Goal: Transaction & Acquisition: Obtain resource

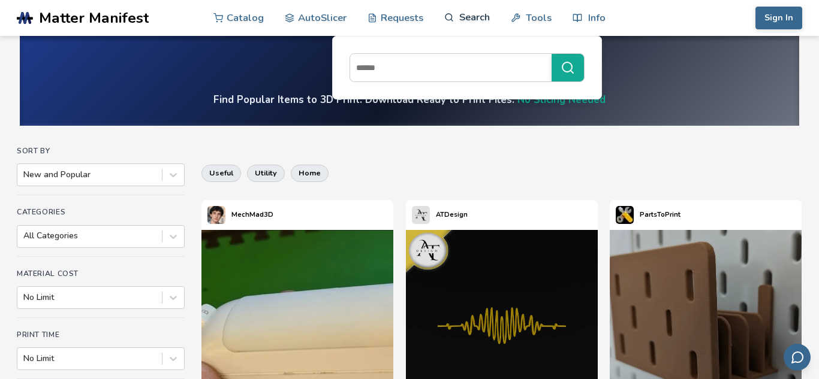
click at [471, 15] on link "Search" at bounding box center [467, 17] width 46 height 36
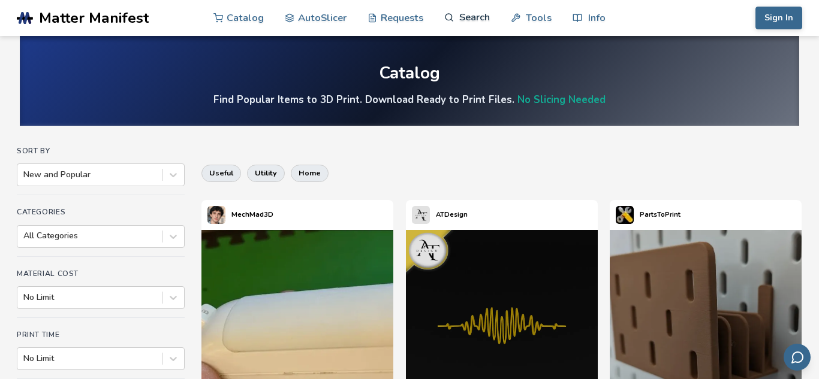
click at [465, 16] on link "Search" at bounding box center [467, 17] width 46 height 36
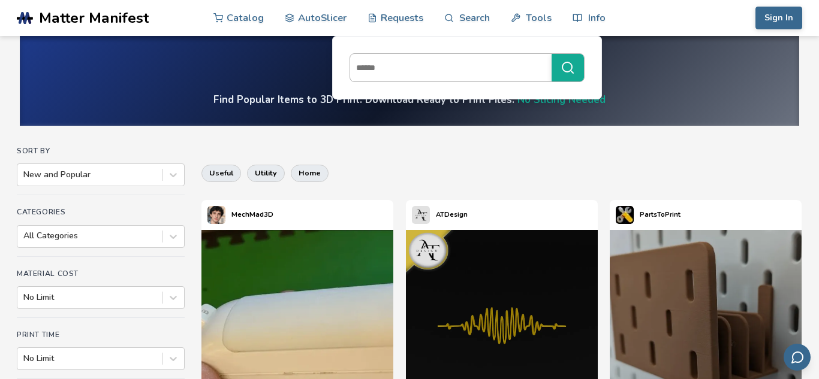
click at [425, 70] on input at bounding box center [447, 68] width 195 height 22
type input "******"
click at [551, 54] on button "******" at bounding box center [567, 68] width 32 height 28
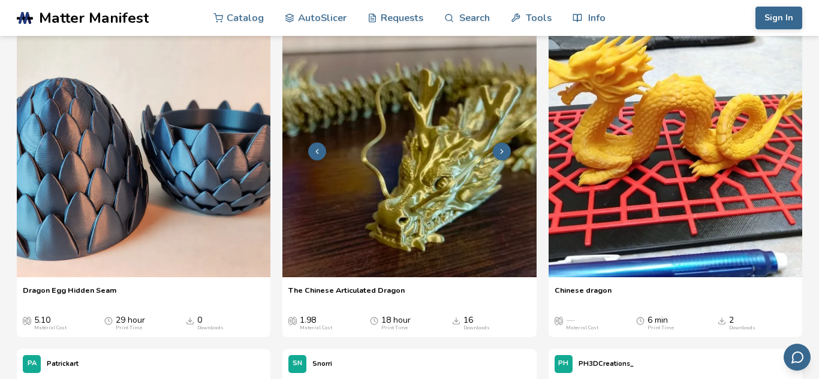
scroll to position [159, 0]
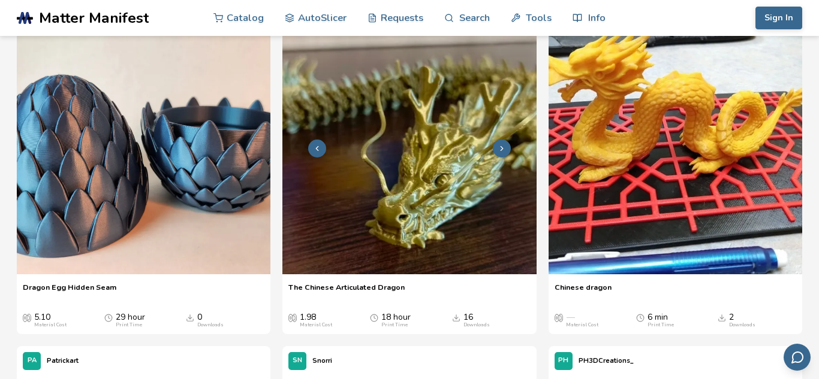
click at [439, 161] on img at bounding box center [409, 147] width 254 height 254
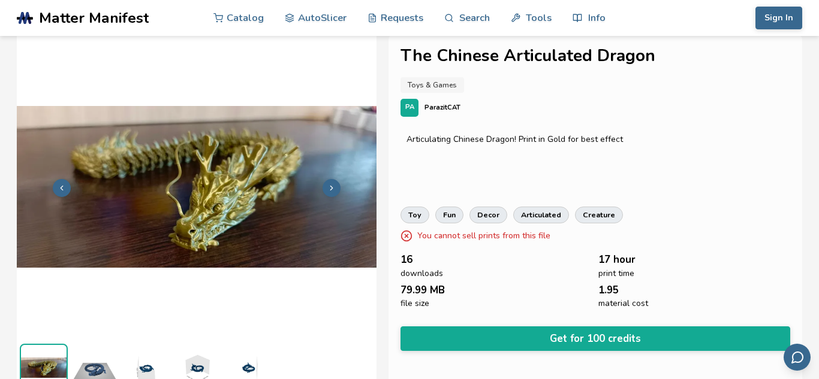
scroll to position [9, 0]
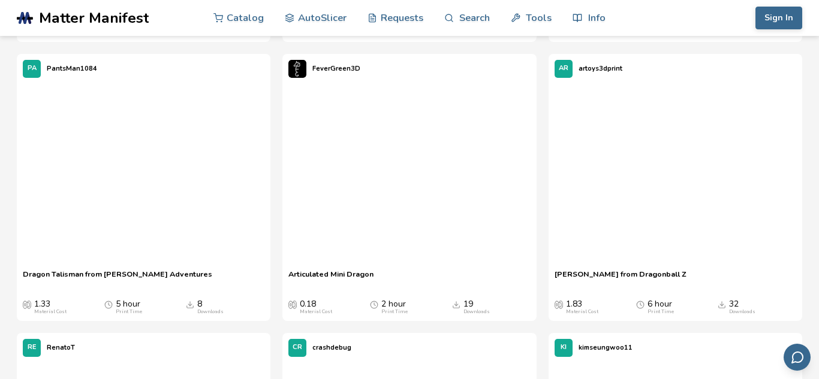
scroll to position [1582, 0]
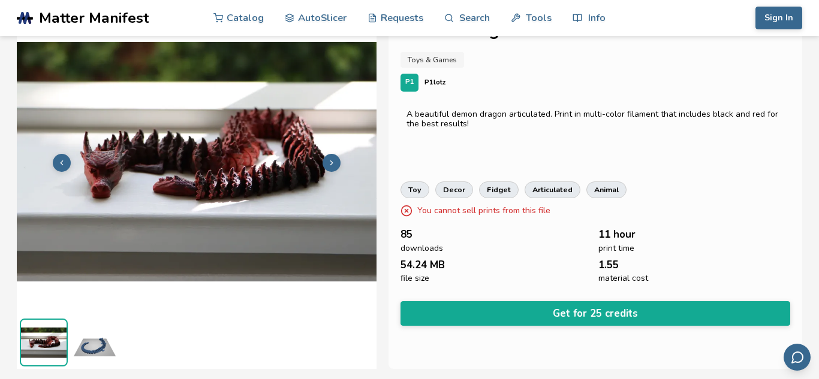
scroll to position [49, 0]
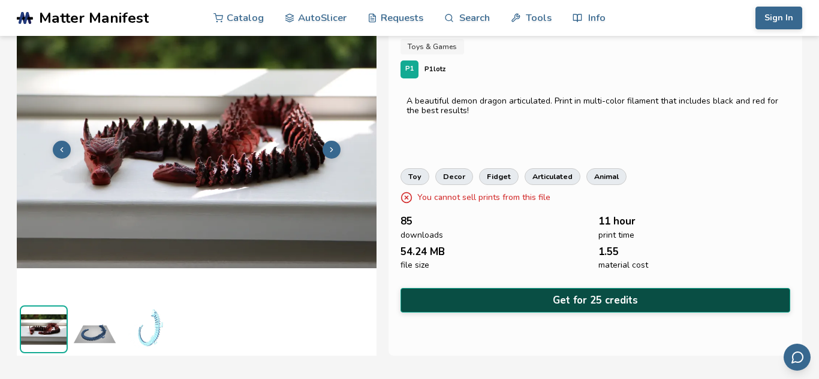
click at [616, 304] on button "Get for 25 credits" at bounding box center [595, 300] width 390 height 25
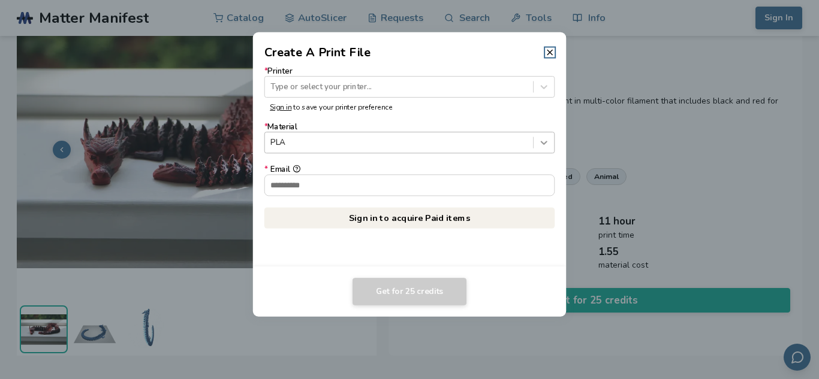
click at [539, 150] on div at bounding box center [543, 142] width 20 height 20
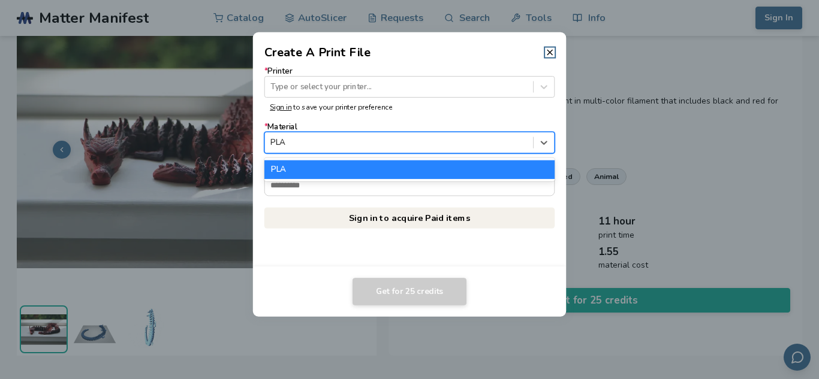
click at [456, 173] on div "PLA" at bounding box center [409, 170] width 290 height 18
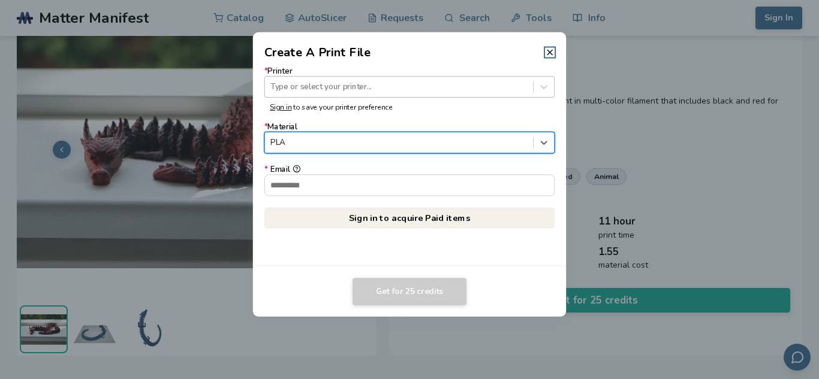
click at [462, 88] on div at bounding box center [398, 86] width 257 height 11
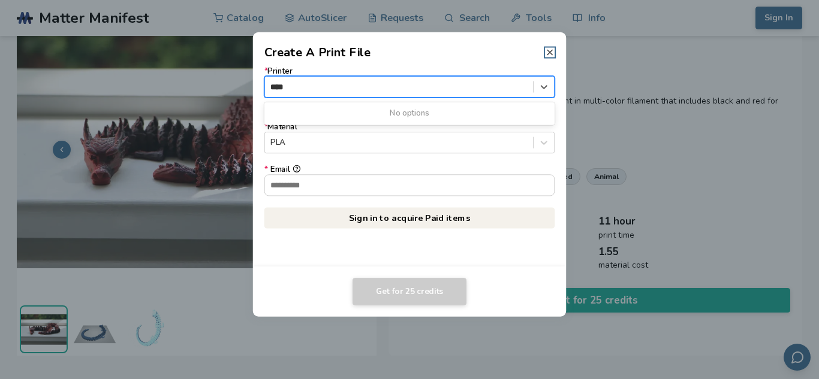
type input "****"
click at [554, 50] on icon at bounding box center [550, 52] width 10 height 10
